Goal: Task Accomplishment & Management: Use online tool/utility

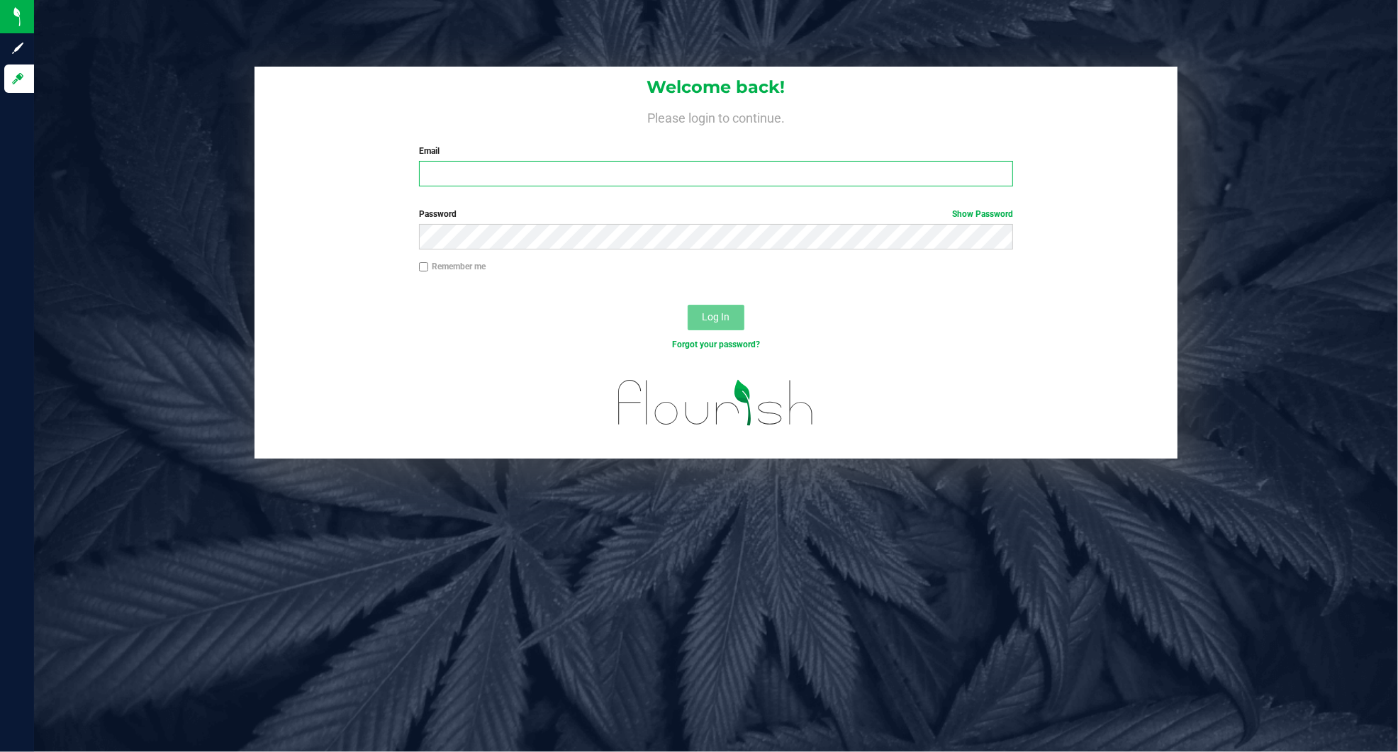
type input "[EMAIL_ADDRESS][DOMAIN_NAME]"
click at [715, 313] on span "Log In" at bounding box center [716, 316] width 28 height 11
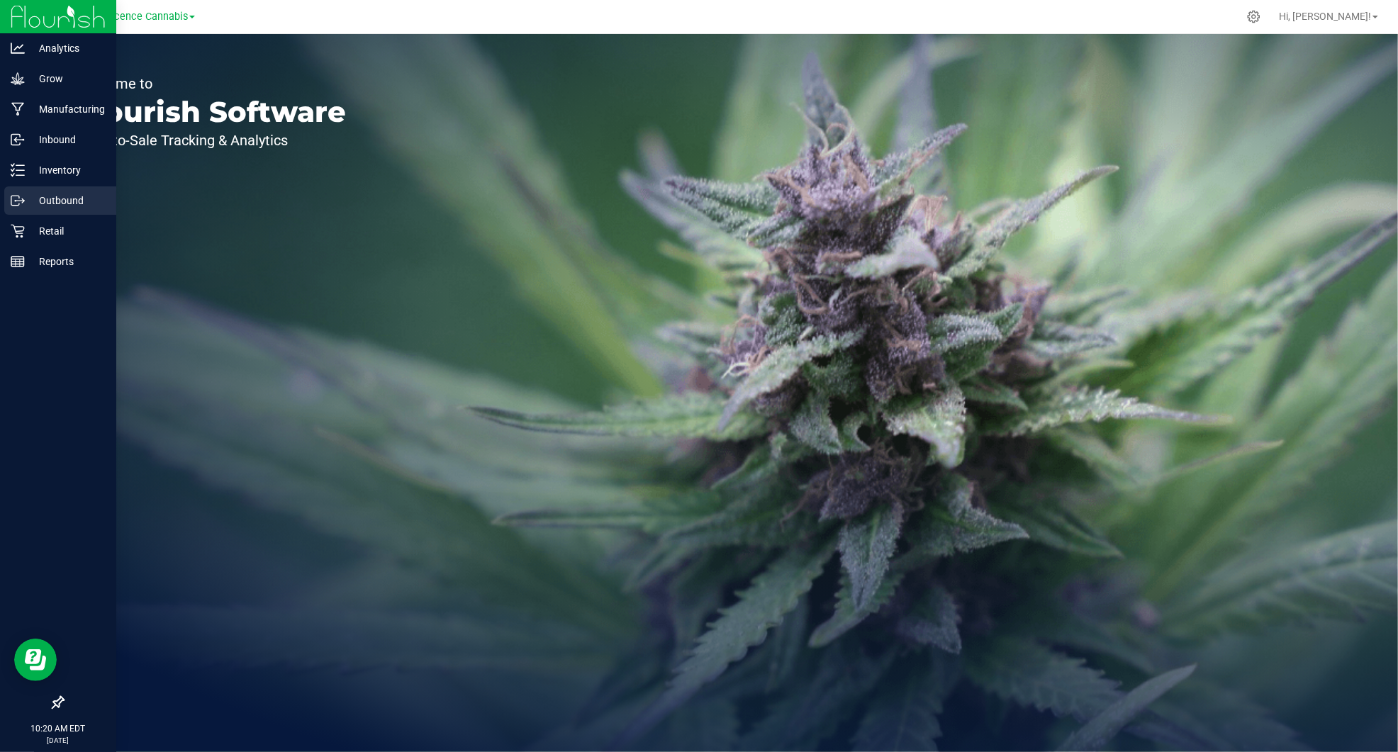
click at [59, 198] on p "Outbound" at bounding box center [67, 200] width 85 height 17
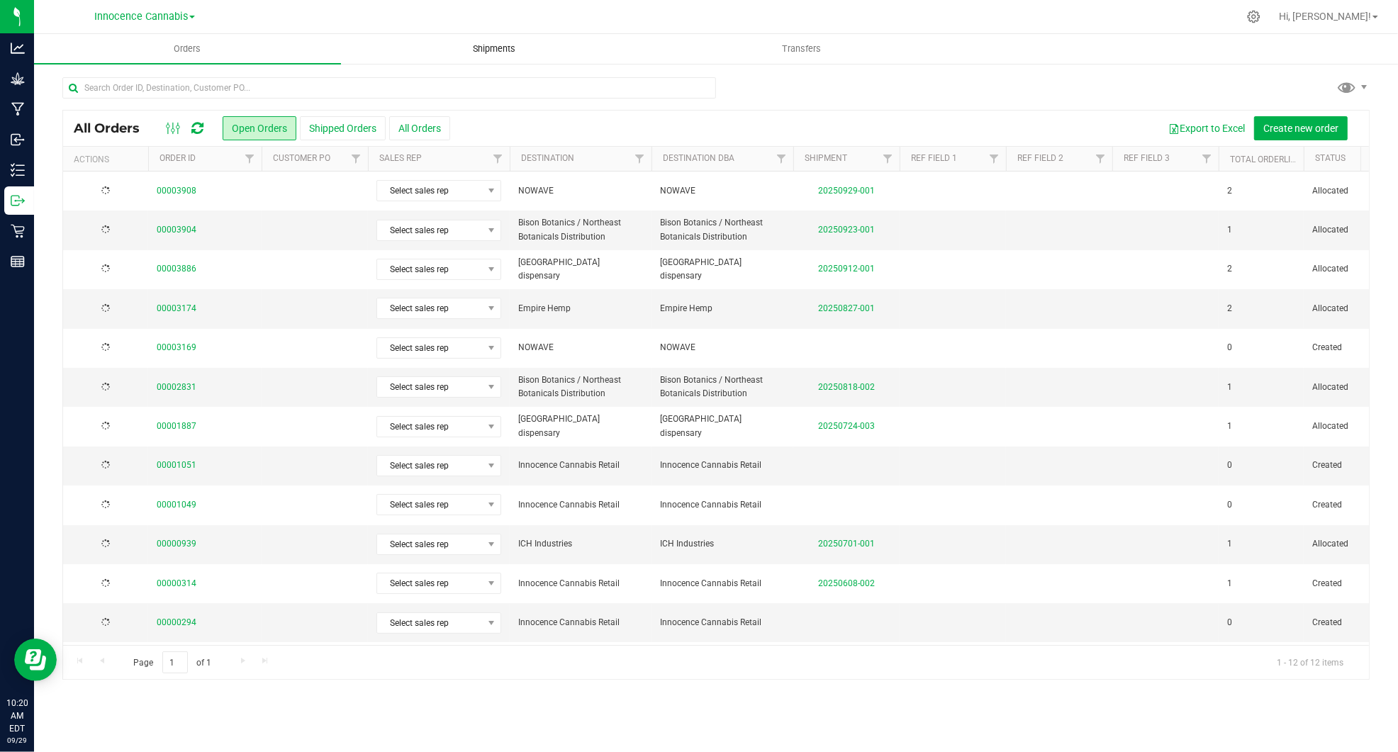
click at [488, 45] on span "Shipments" at bounding box center [494, 49] width 81 height 13
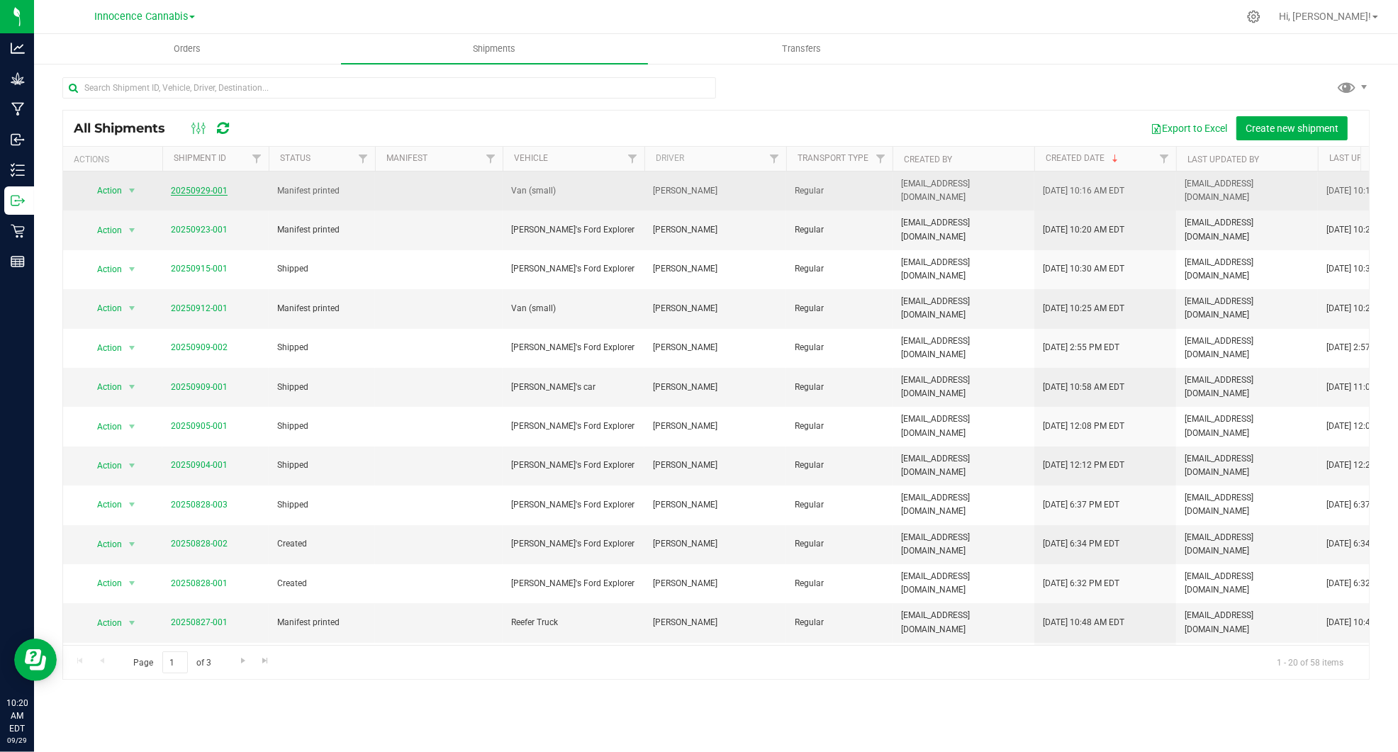
click at [193, 186] on link "20250929-001" at bounding box center [199, 191] width 57 height 10
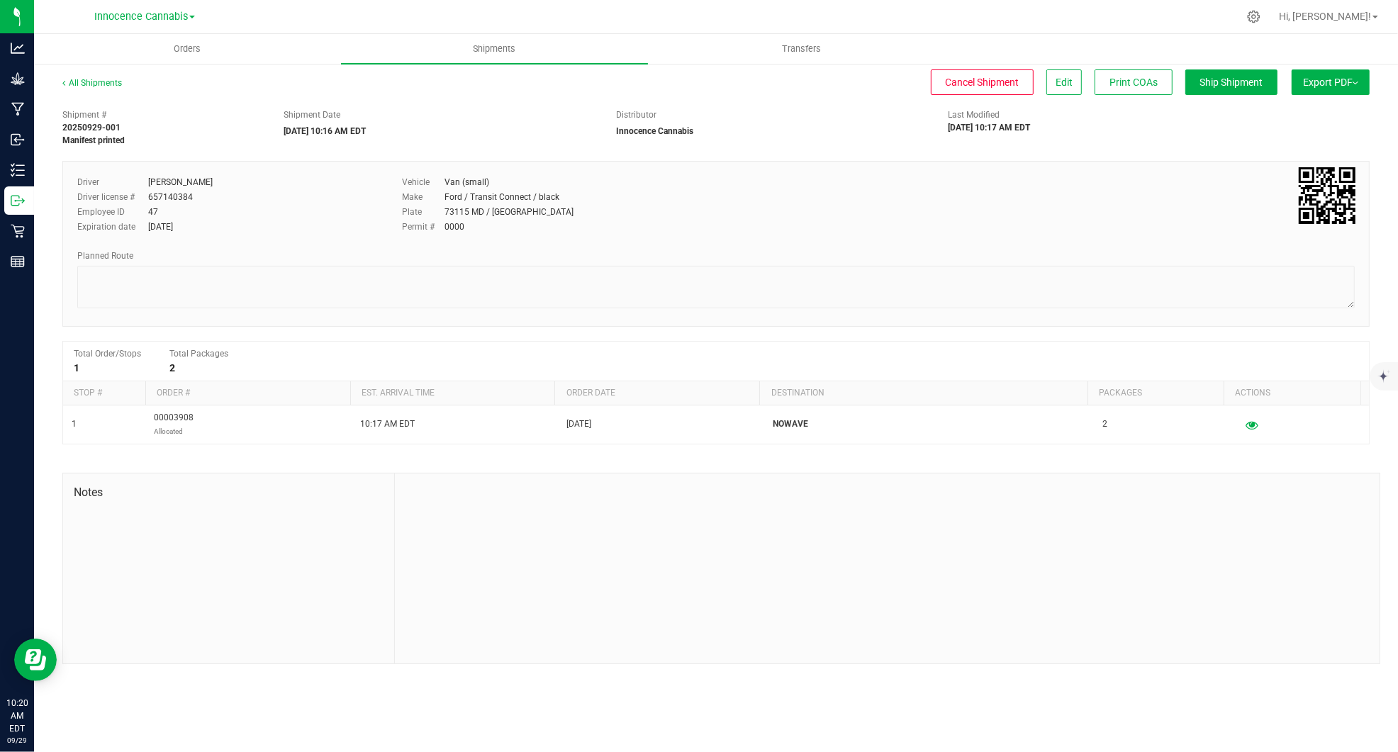
click at [1327, 84] on span "Export PDF" at bounding box center [1330, 82] width 55 height 11
click at [1305, 110] on span "Manifest by Package ID" at bounding box center [1309, 113] width 90 height 10
click at [1342, 80] on span "Export PDF" at bounding box center [1330, 82] width 55 height 11
click at [1318, 116] on span "Manifest by Package ID" at bounding box center [1309, 113] width 90 height 10
